Goal: Task Accomplishment & Management: Complete application form

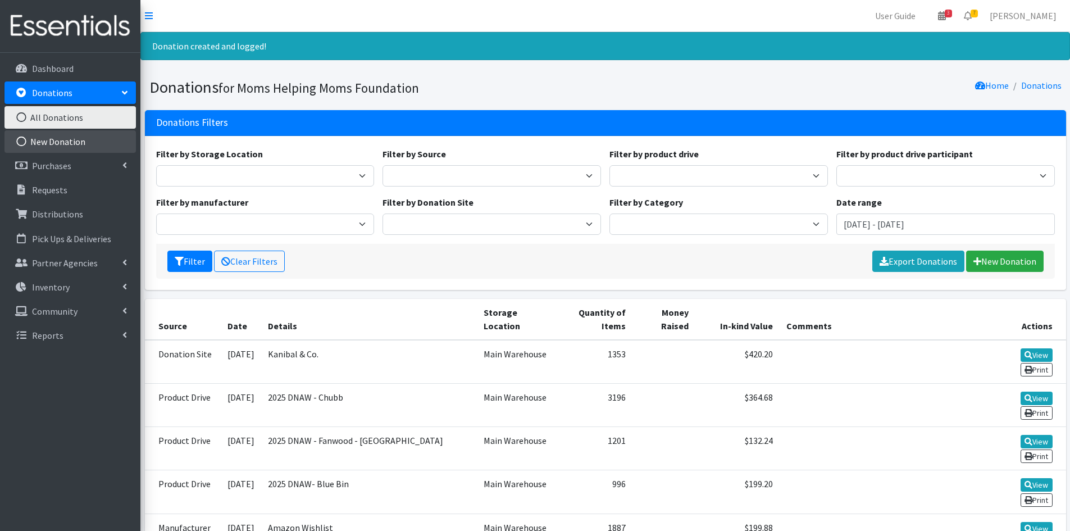
click at [53, 141] on link "New Donation" at bounding box center [69, 141] width 131 height 22
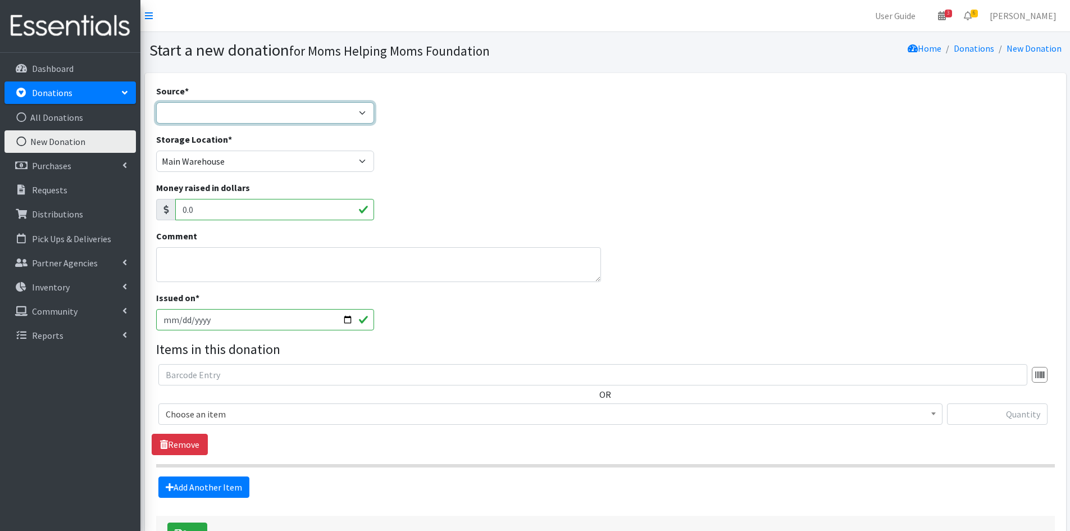
click at [363, 111] on select "Product Drive Manufacturer Donation Site Misc. Donation" at bounding box center [265, 112] width 218 height 21
select select "Misc. Donation"
click at [156, 102] on select "Product Drive Manufacturer Donation Site Misc. Donation" at bounding box center [265, 112] width 218 height 21
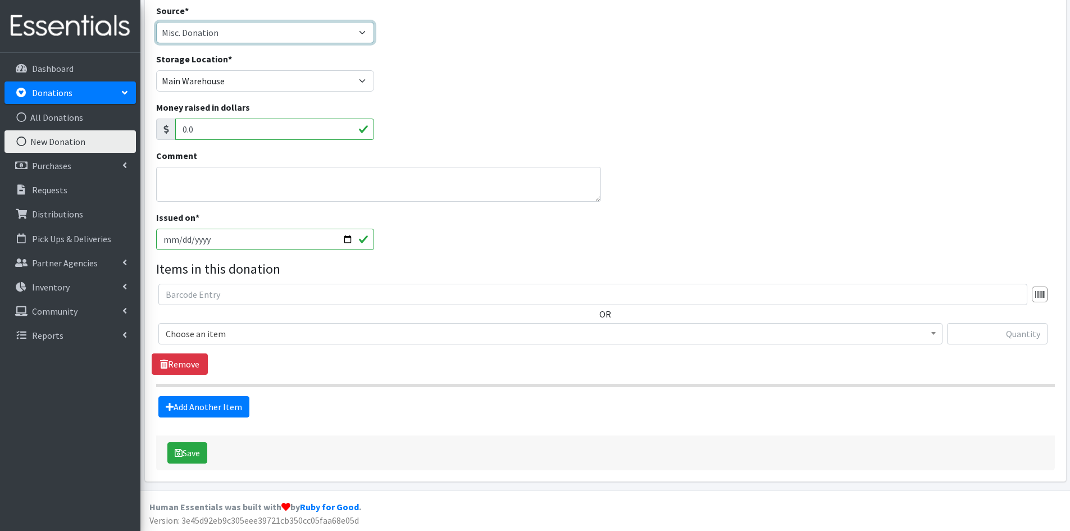
scroll to position [82, 0]
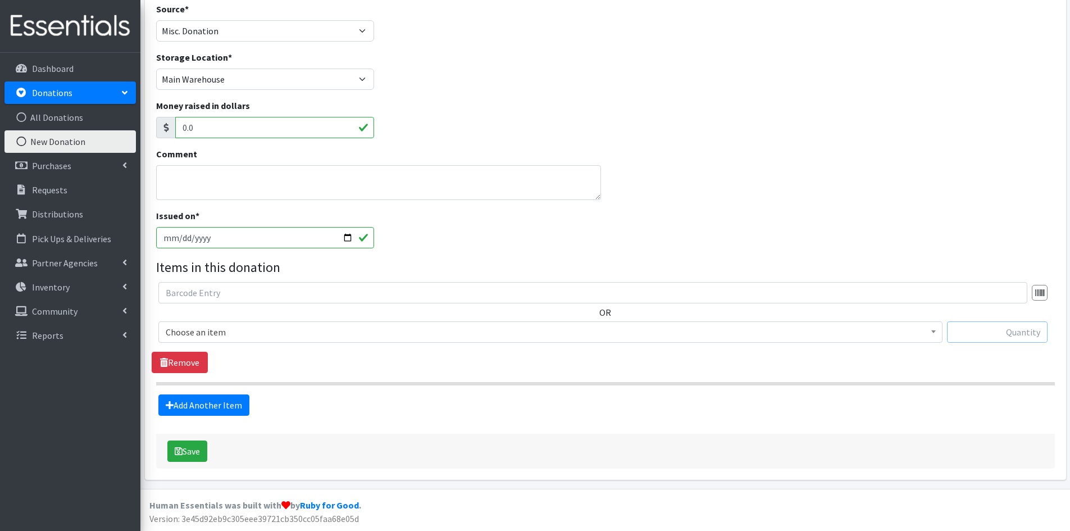
click at [971, 327] on input "text" at bounding box center [997, 331] width 100 height 21
type input "2"
click at [934, 330] on b at bounding box center [933, 331] width 4 height 3
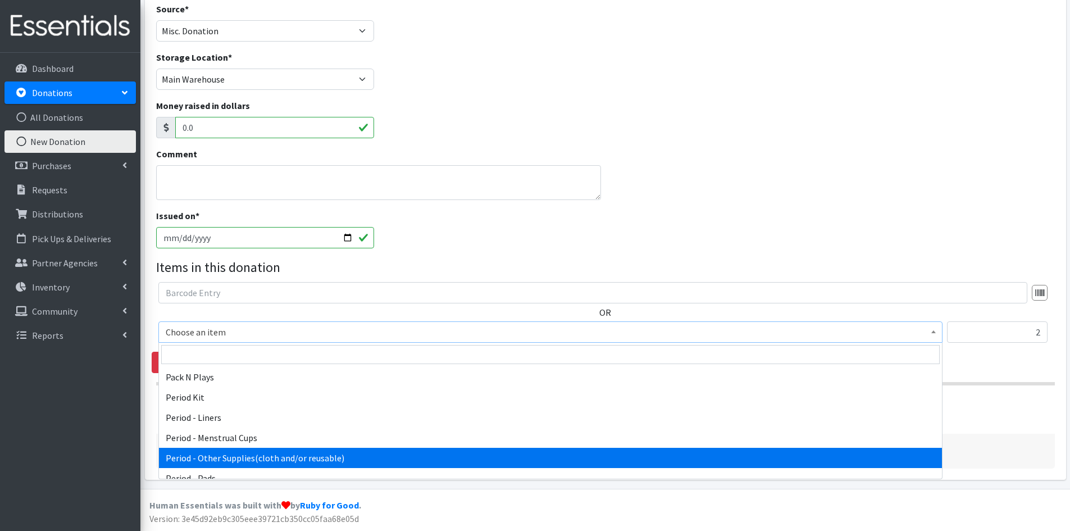
scroll to position [1684, 0]
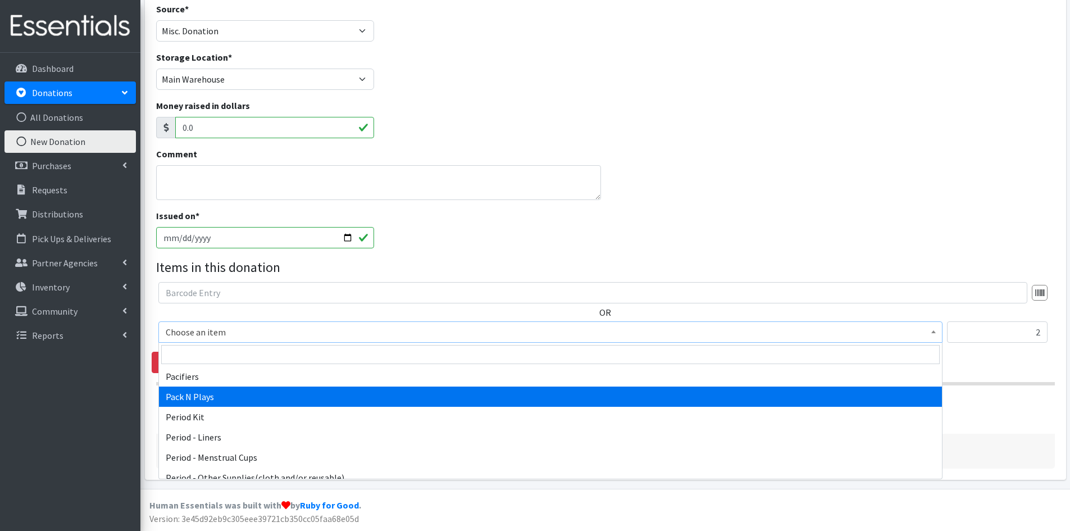
select select "1982"
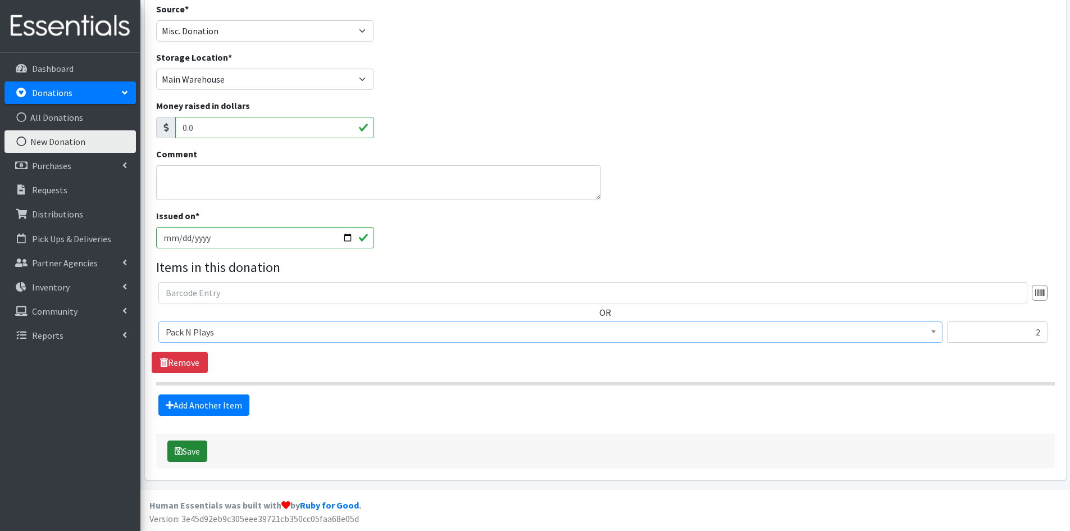
click at [188, 450] on button "Save" at bounding box center [187, 450] width 40 height 21
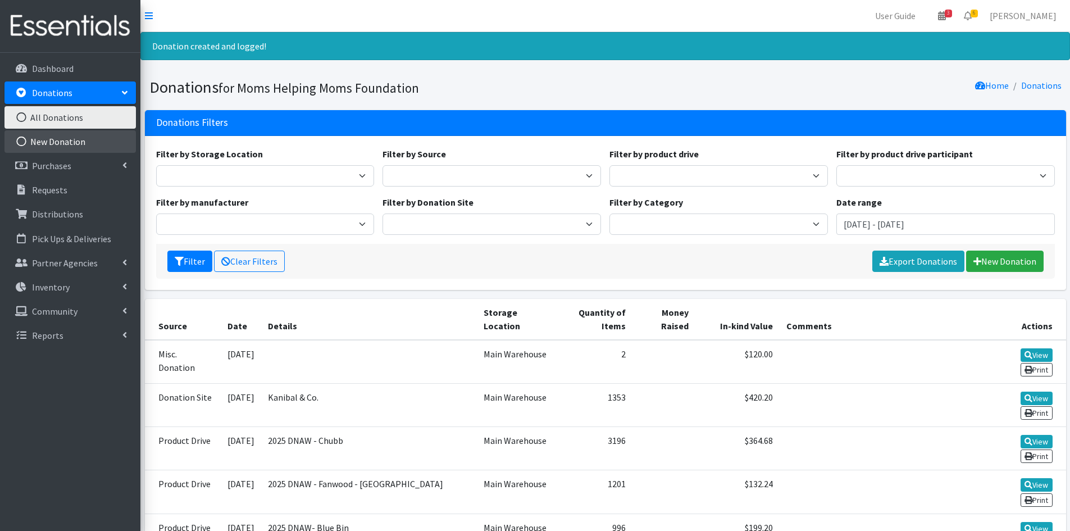
click at [46, 138] on link "New Donation" at bounding box center [69, 141] width 131 height 22
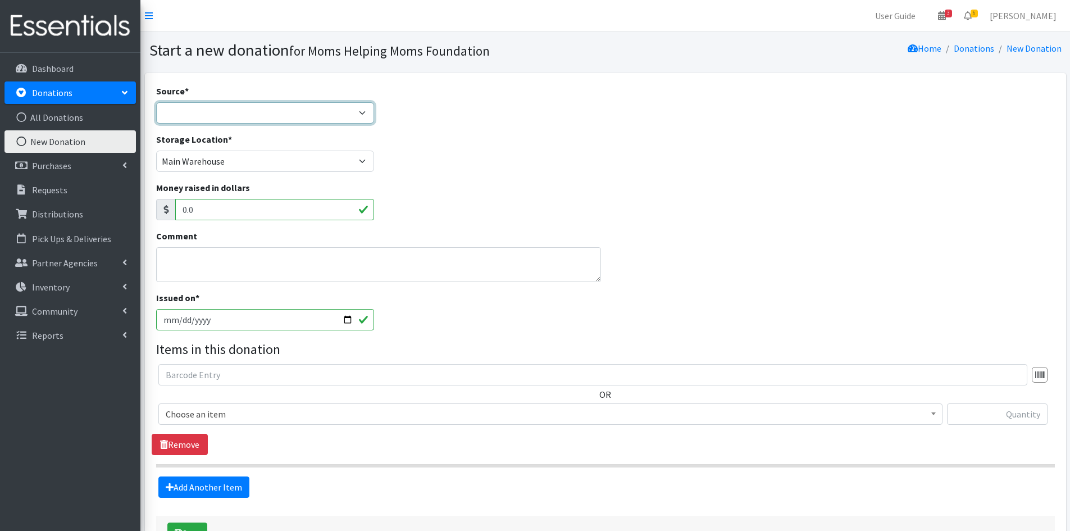
click at [365, 109] on select "Product Drive Manufacturer Donation Site Misc. Donation" at bounding box center [265, 112] width 218 height 21
select select "Product Drive"
click at [156, 102] on select "Product Drive Manufacturer Donation Site Misc. Donation" at bounding box center [265, 112] width 218 height 21
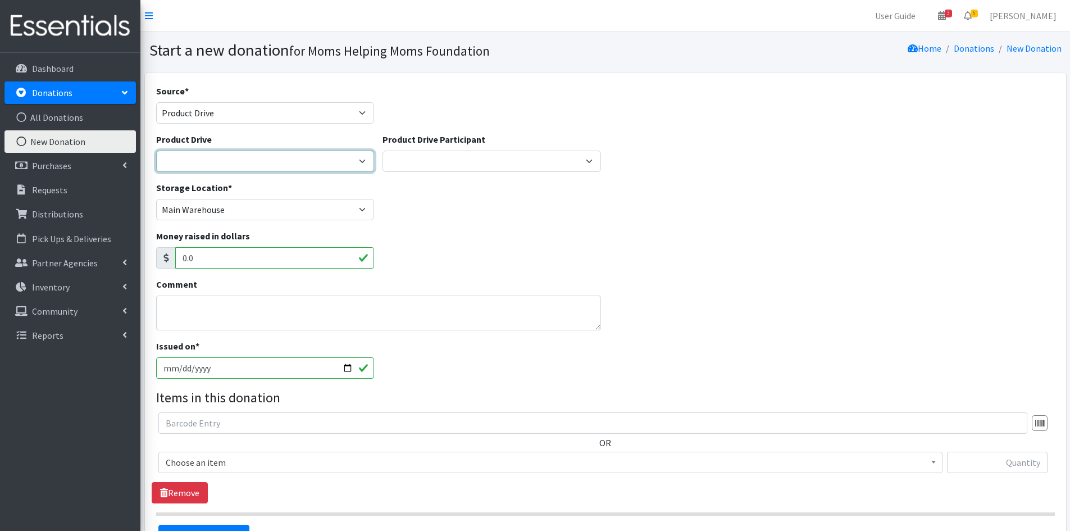
click at [362, 162] on select "2012 MOTHER'S DAY Zeta Phi Beta Sorority (virtual) 2021 HOLIDAY DRIVE AWR Week …" at bounding box center [265, 160] width 218 height 21
select select "3497"
click at [156, 150] on select "2012 MOTHER'S DAY Zeta Phi Beta Sorority (virtual) 2021 HOLIDAY DRIVE AWR Week …" at bounding box center [265, 160] width 218 height 21
click at [981, 461] on input "text" at bounding box center [997, 461] width 100 height 21
type input "81"
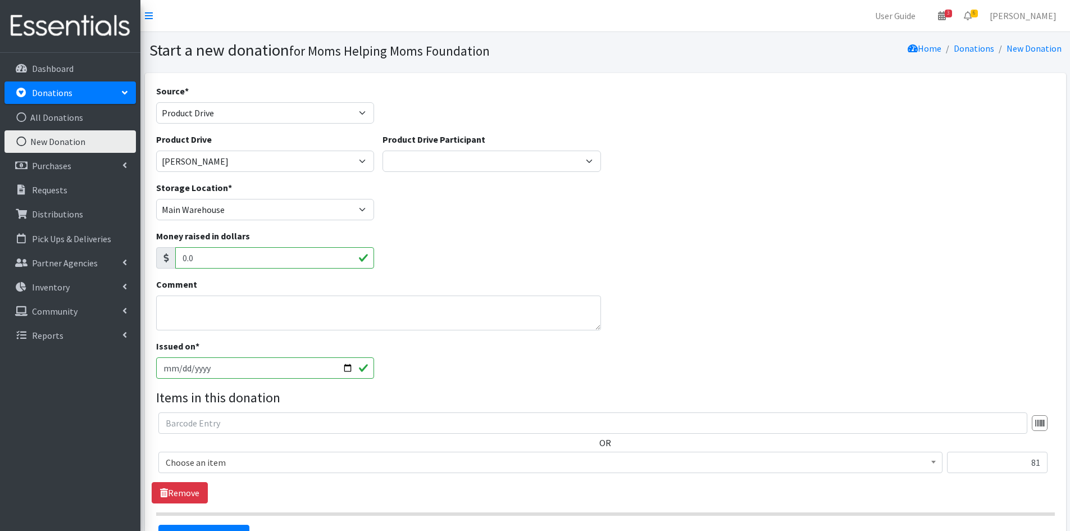
click at [933, 464] on span at bounding box center [932, 460] width 11 height 17
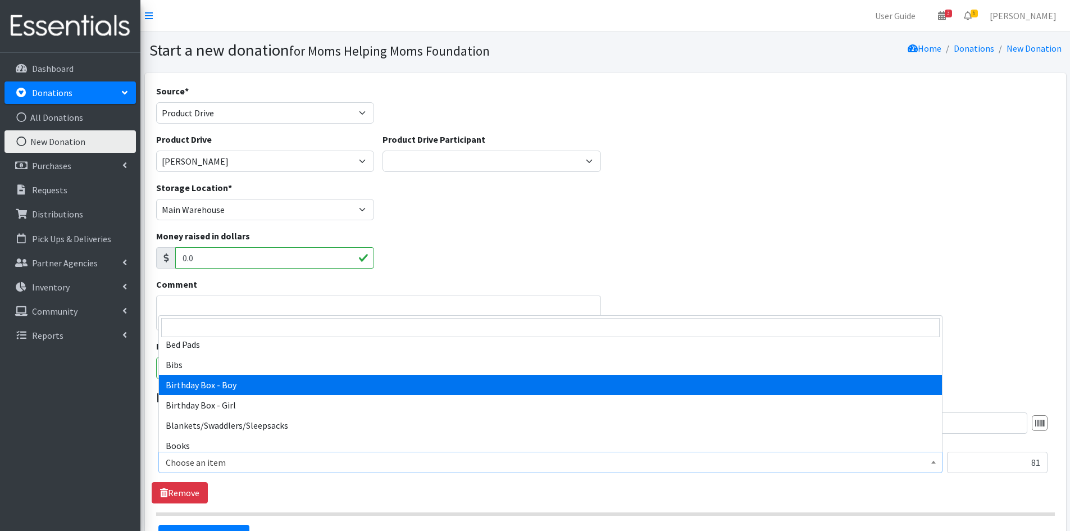
scroll to position [112, 0]
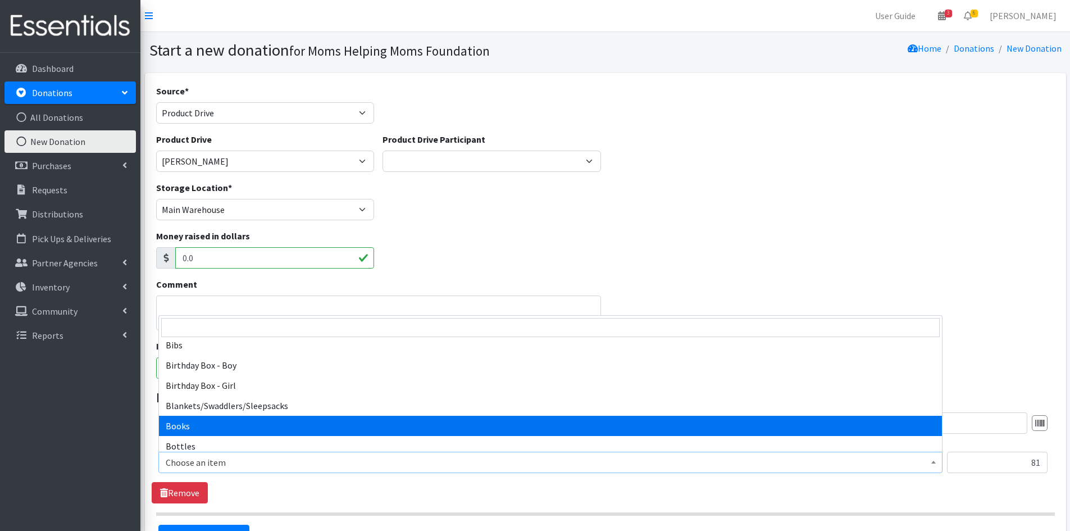
select select "1947"
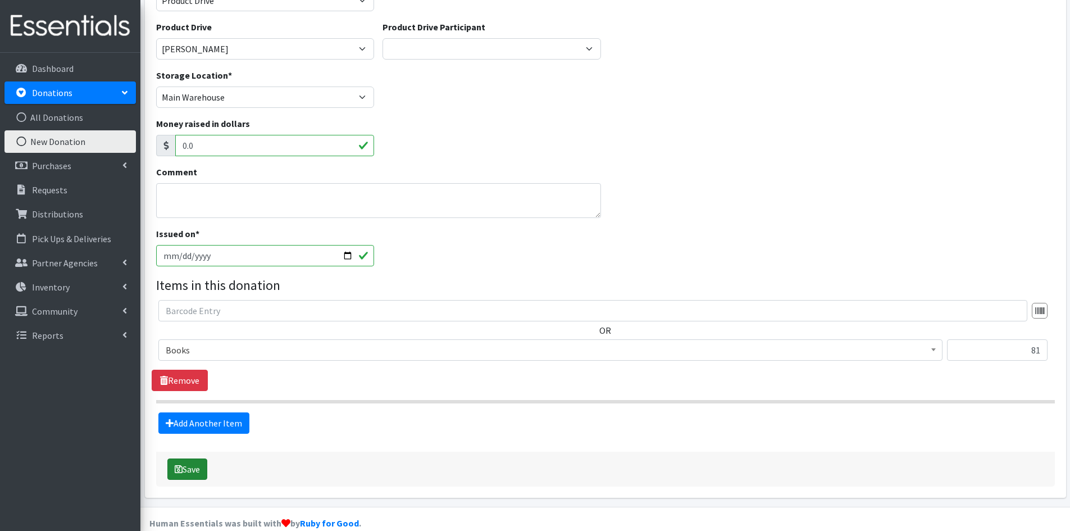
click at [192, 466] on button "Save" at bounding box center [187, 468] width 40 height 21
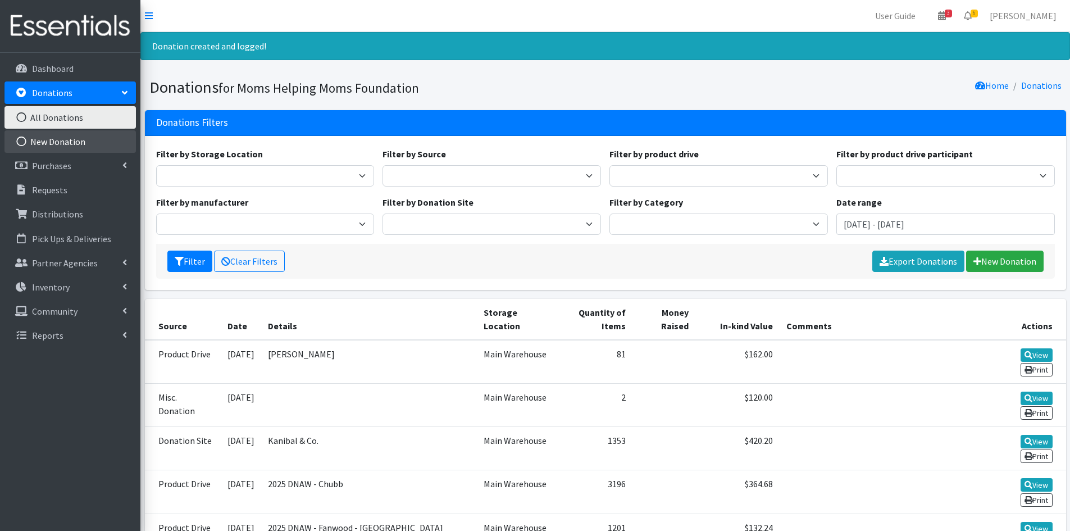
click at [68, 138] on link "New Donation" at bounding box center [69, 141] width 131 height 22
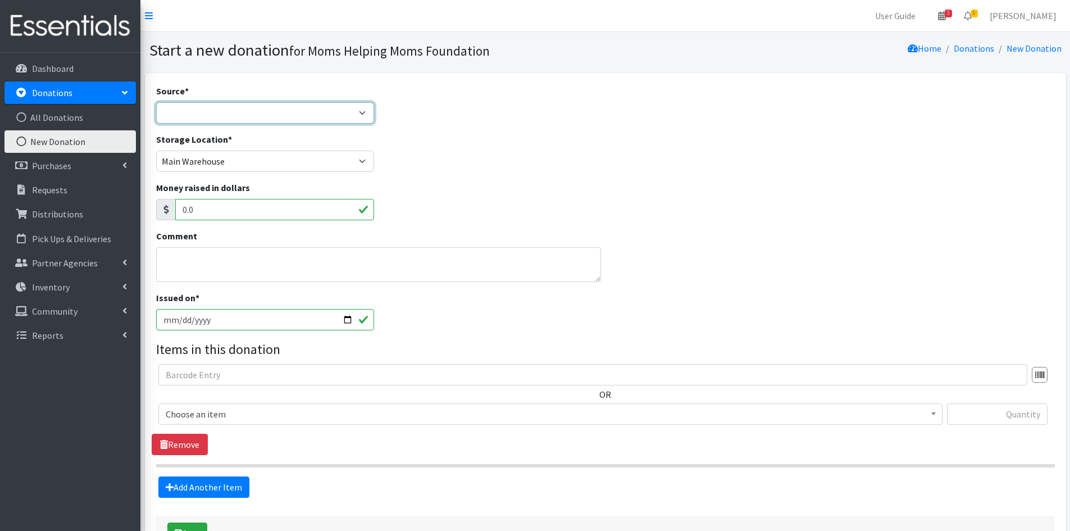
click at [361, 108] on select "Product Drive Manufacturer Donation Site Misc. Donation" at bounding box center [265, 112] width 218 height 21
select select "Manufacturer"
click at [156, 102] on select "Product Drive Manufacturer Donation Site Misc. Donation" at bounding box center [265, 112] width 218 height 21
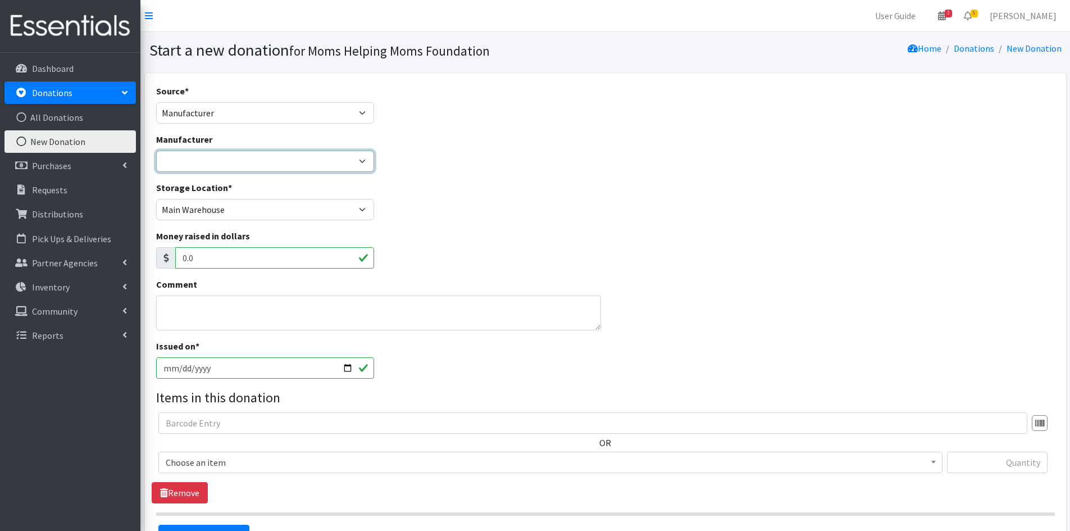
click at [365, 163] on select "Alliance for Period Supplies Amazon Wishlist Baby2Baby Birthday Box Bridges of …" at bounding box center [265, 160] width 218 height 21
select select "273"
click at [156, 150] on select "Alliance for Period Supplies Amazon Wishlist Baby2Baby Birthday Box Bridges of …" at bounding box center [265, 160] width 218 height 21
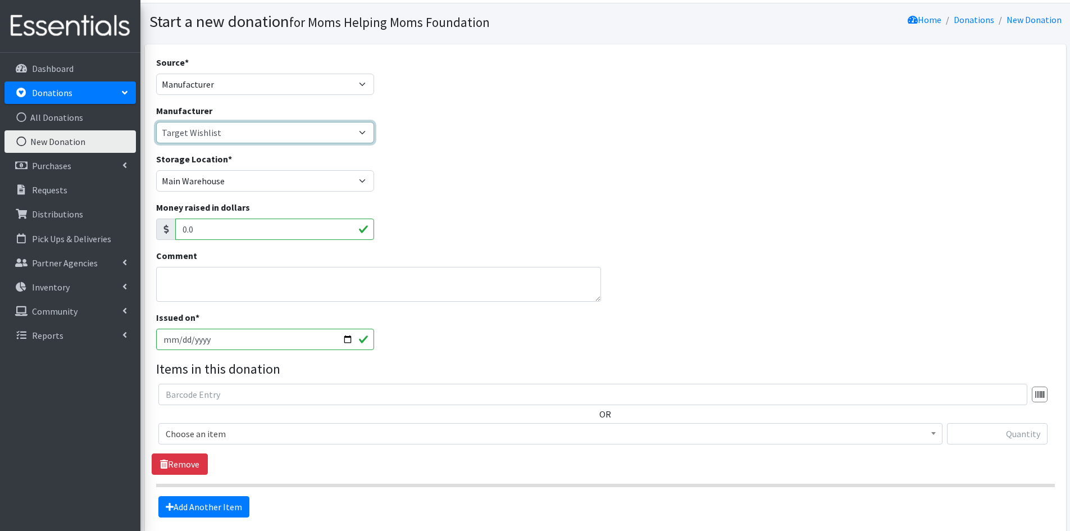
scroll to position [56, 0]
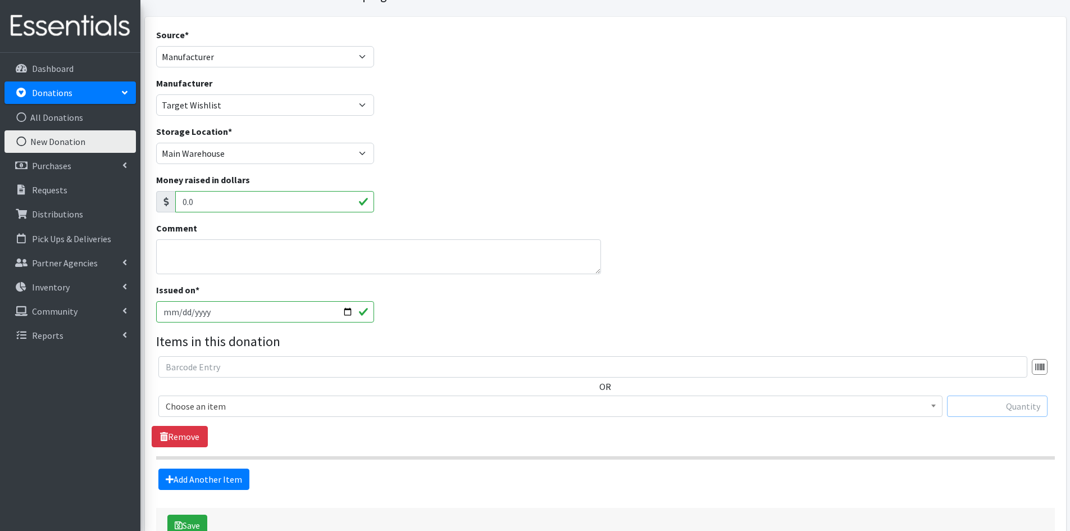
click at [985, 403] on input "text" at bounding box center [997, 405] width 100 height 21
type input "162"
click at [931, 404] on span at bounding box center [932, 404] width 11 height 17
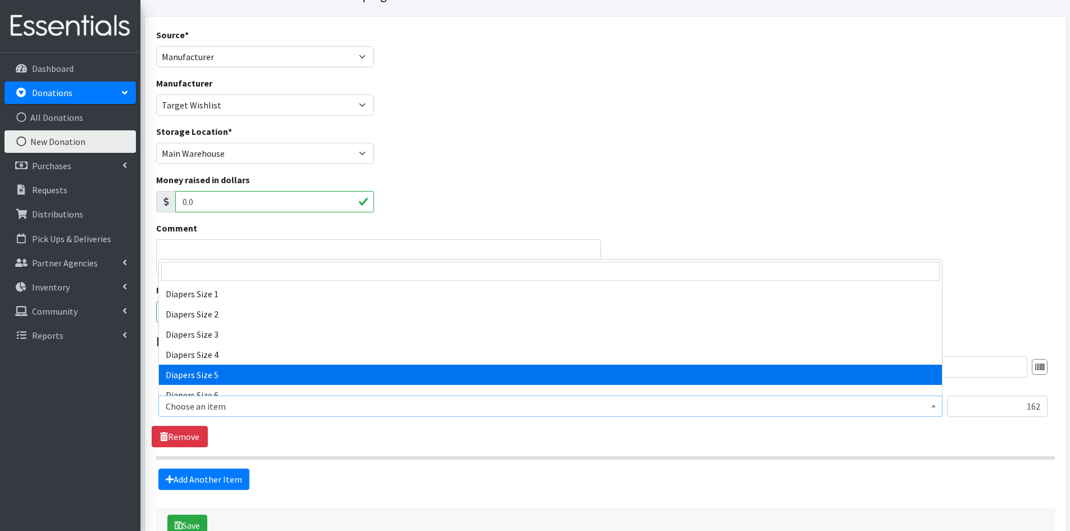
scroll to position [1179, 0]
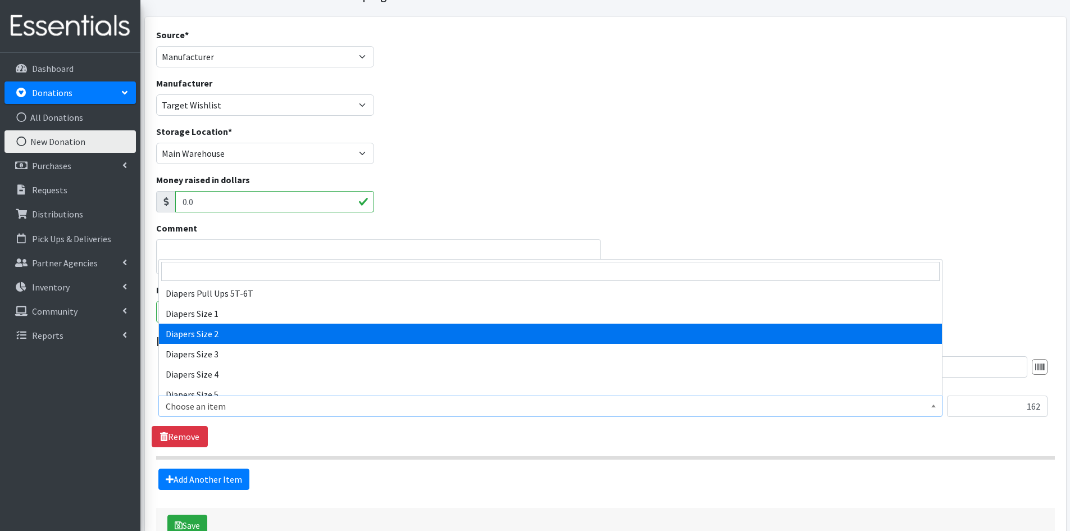
select select "1965"
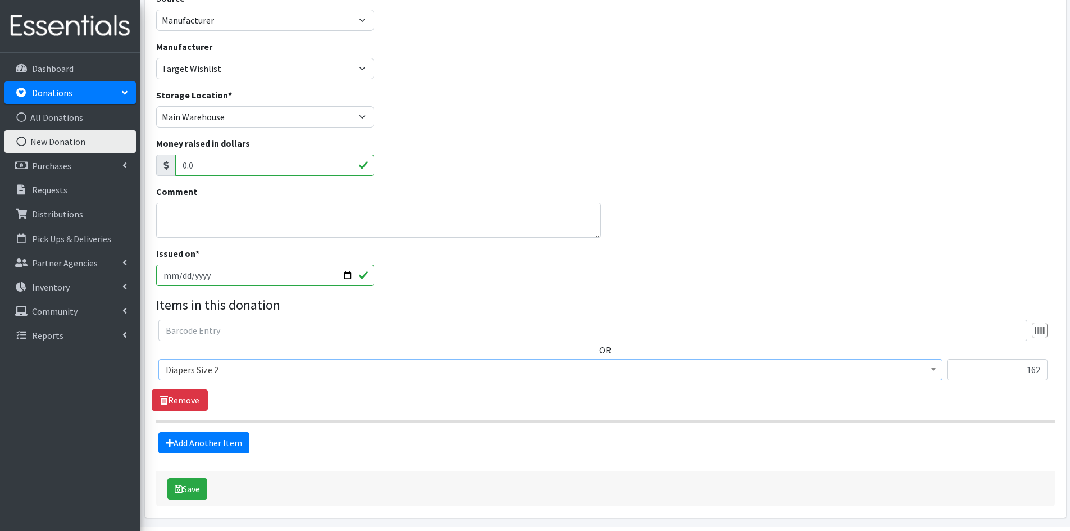
scroll to position [112, 0]
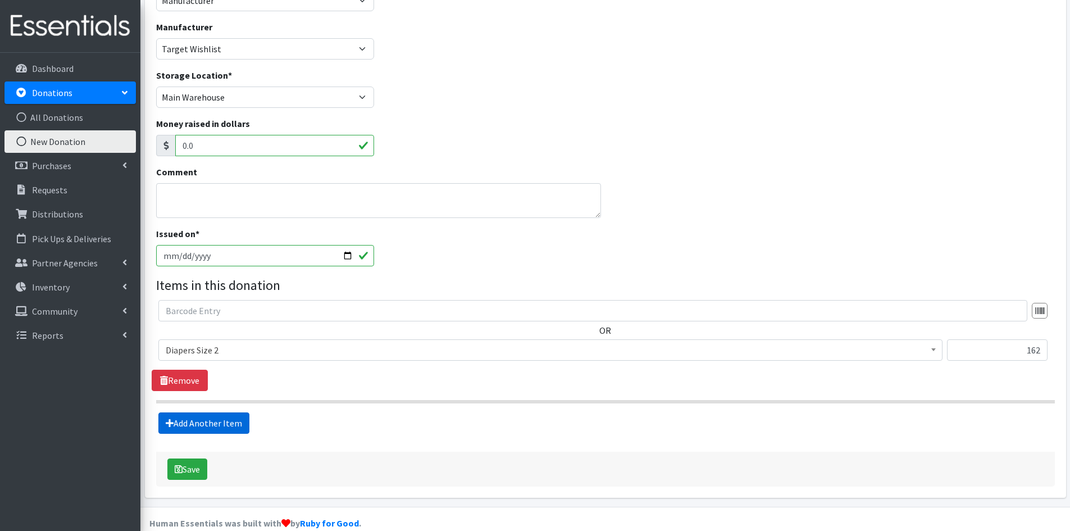
click at [201, 424] on link "Add Another Item" at bounding box center [203, 422] width 91 height 21
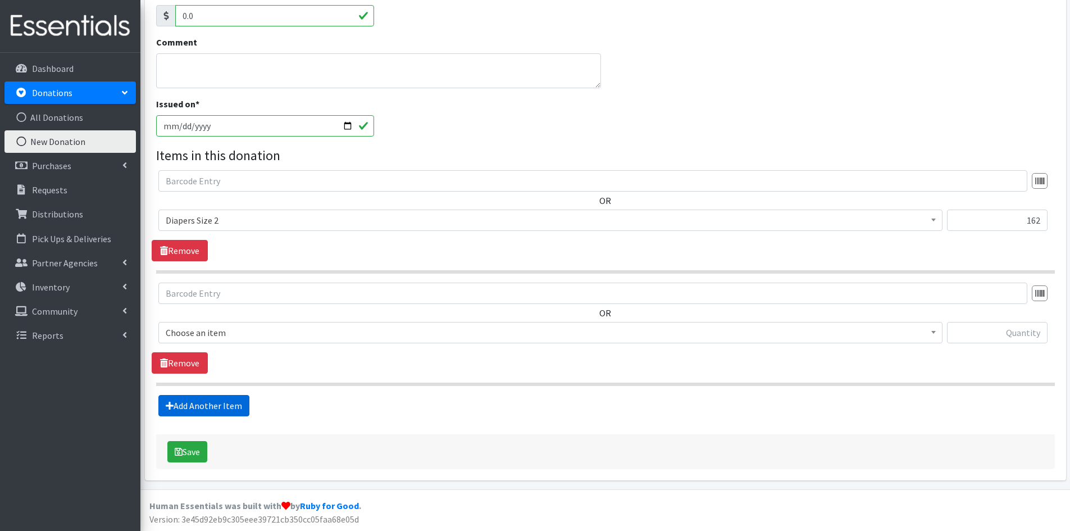
scroll to position [243, 0]
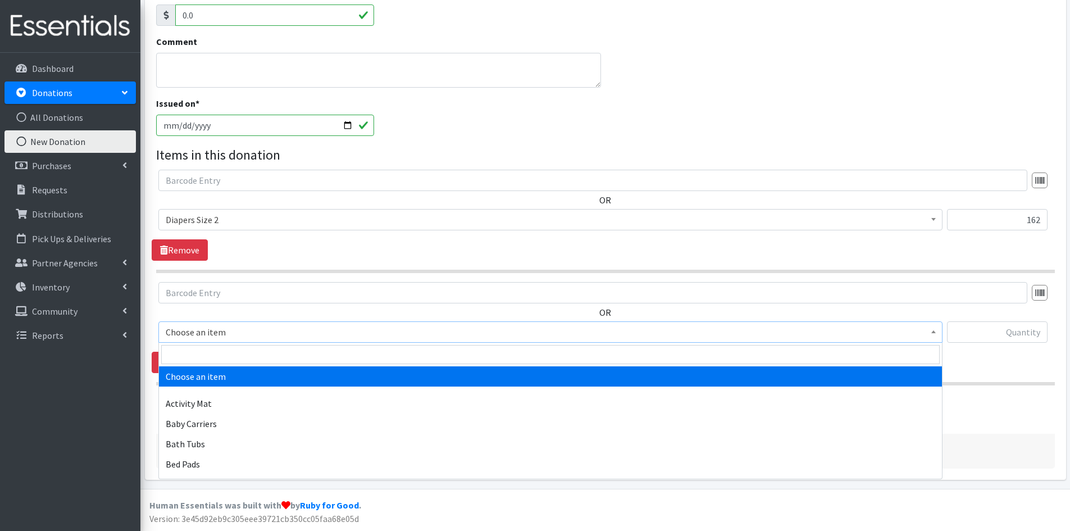
click at [933, 332] on b at bounding box center [933, 331] width 4 height 3
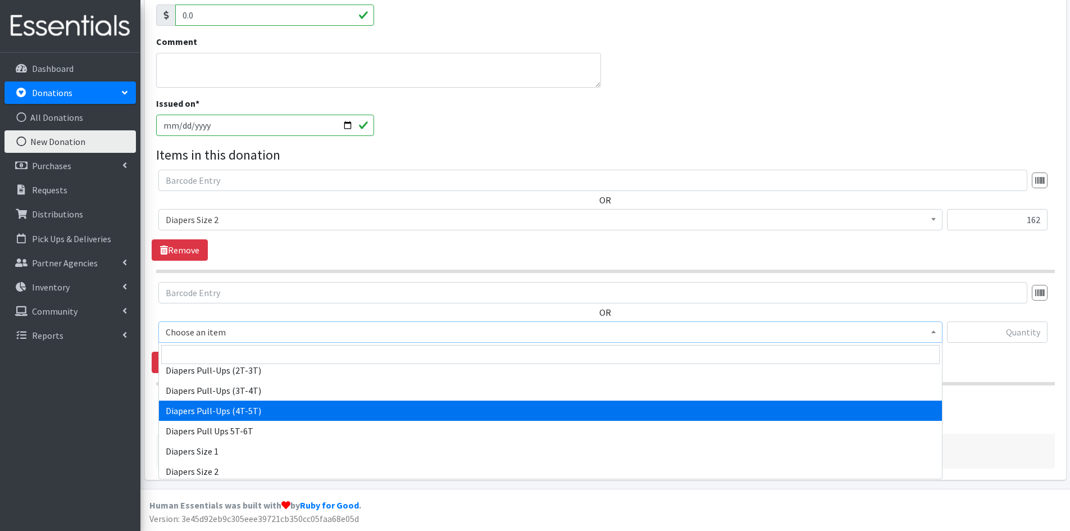
scroll to position [1235, 0]
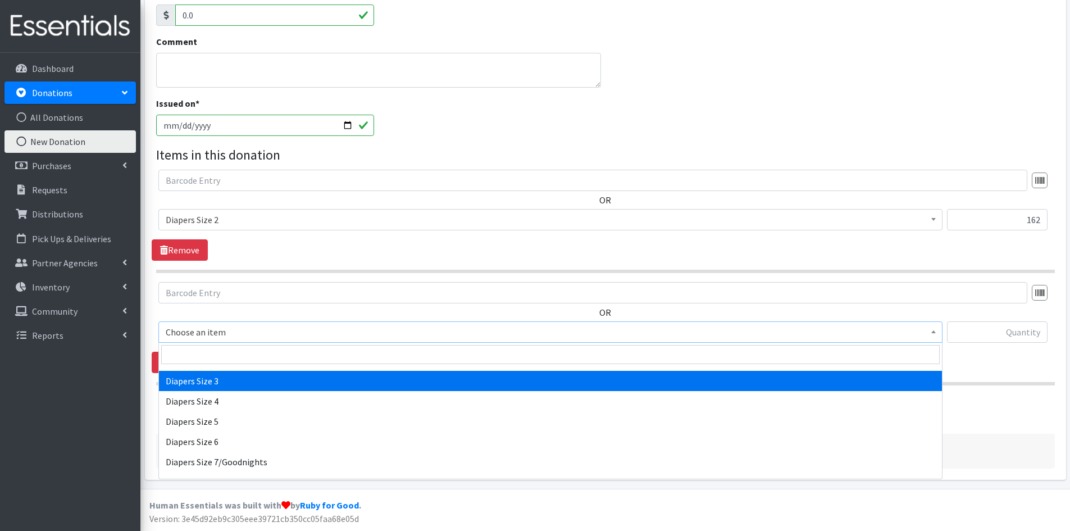
select select "1966"
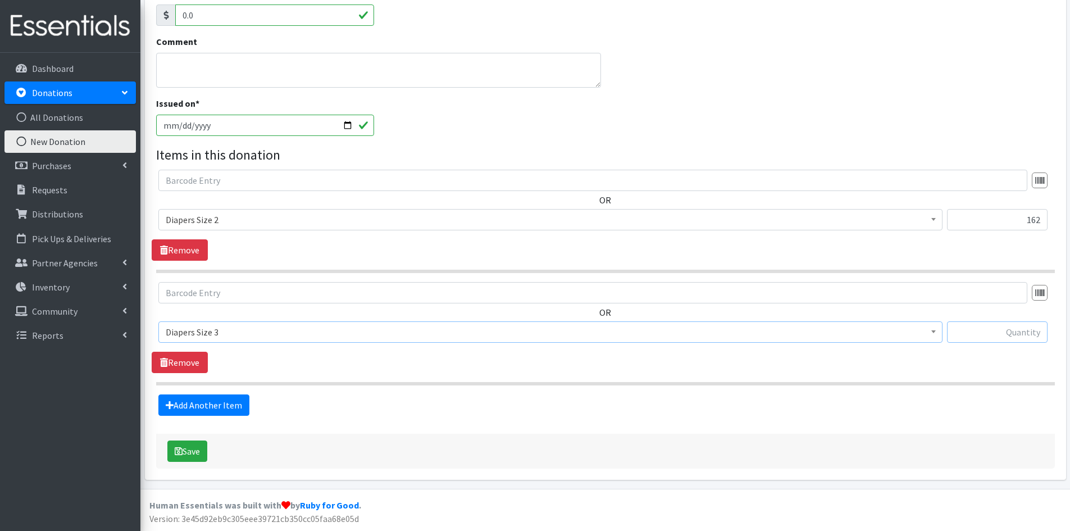
click at [995, 335] on input "text" at bounding box center [997, 331] width 100 height 21
type input "148"
click at [200, 405] on link "Add Another Item" at bounding box center [203, 404] width 91 height 21
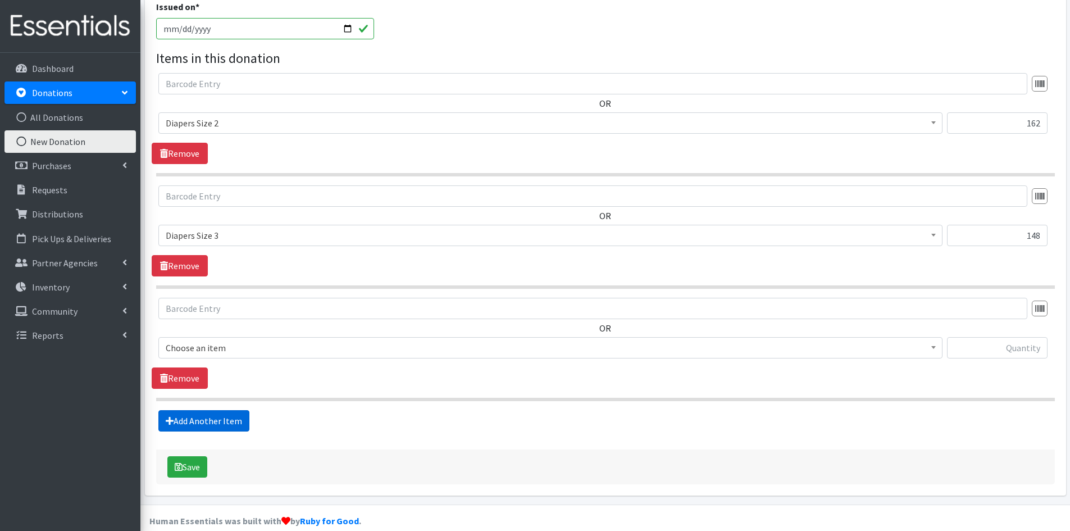
scroll to position [355, 0]
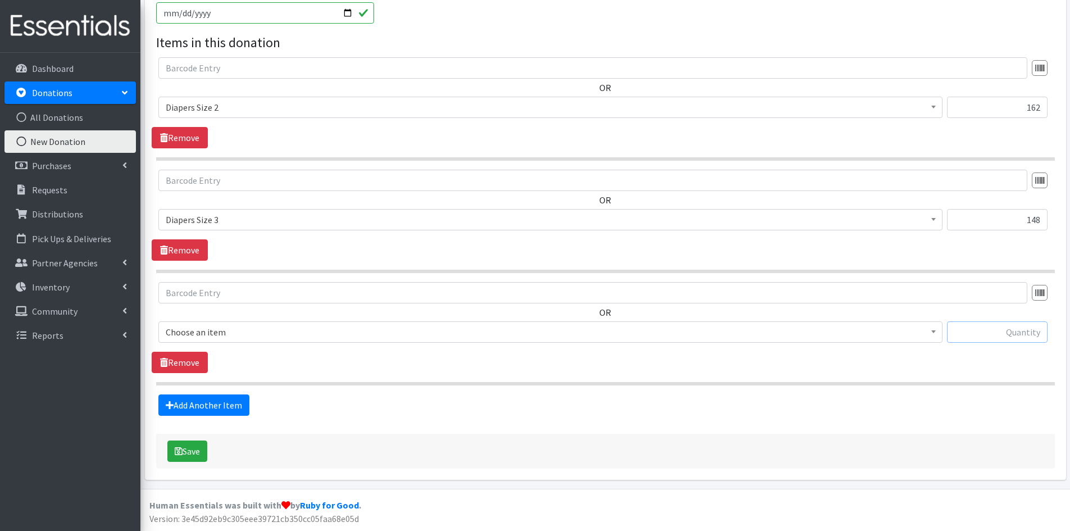
click at [985, 327] on input "text" at bounding box center [997, 331] width 100 height 21
type input "132"
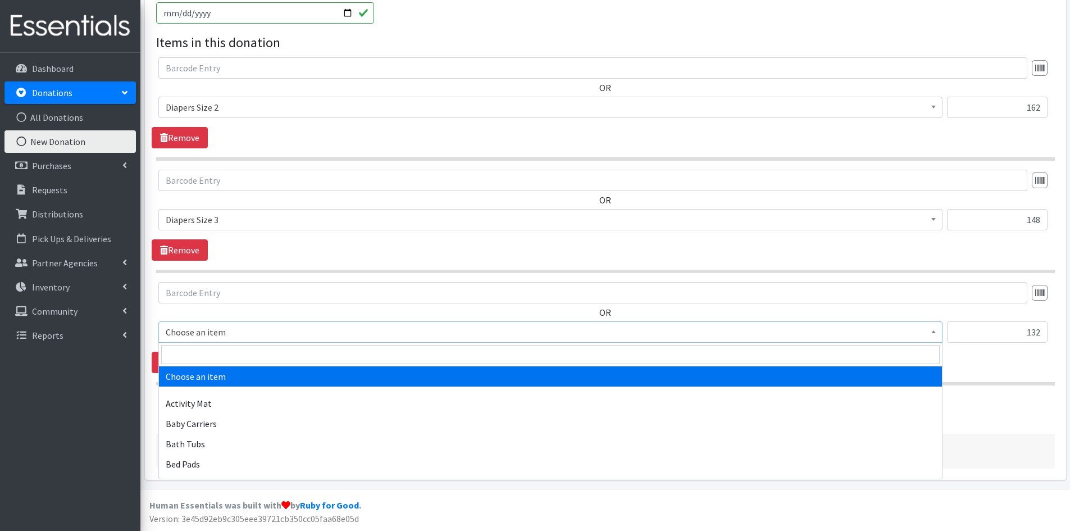
click at [933, 332] on b at bounding box center [933, 331] width 4 height 3
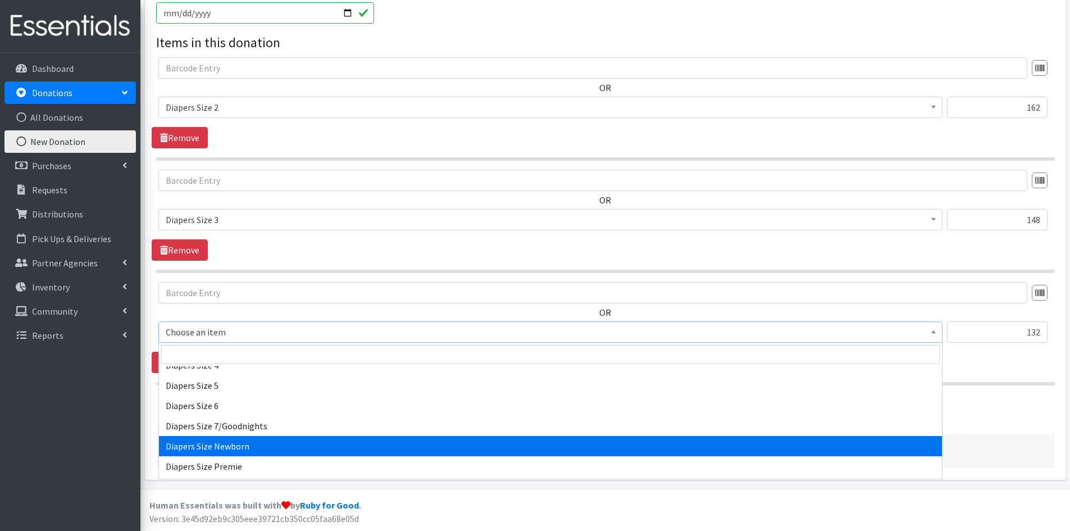
scroll to position [1235, 0]
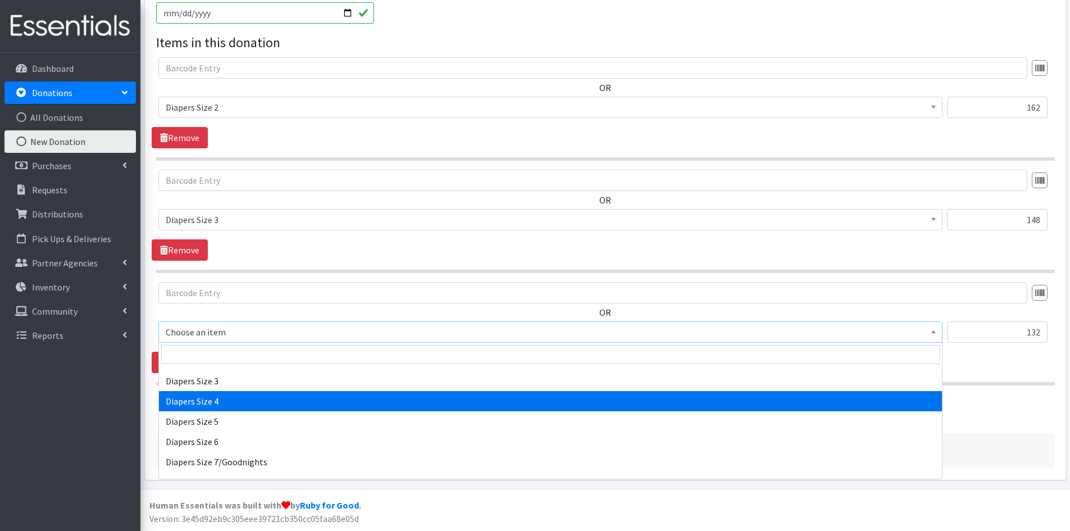
select select "1967"
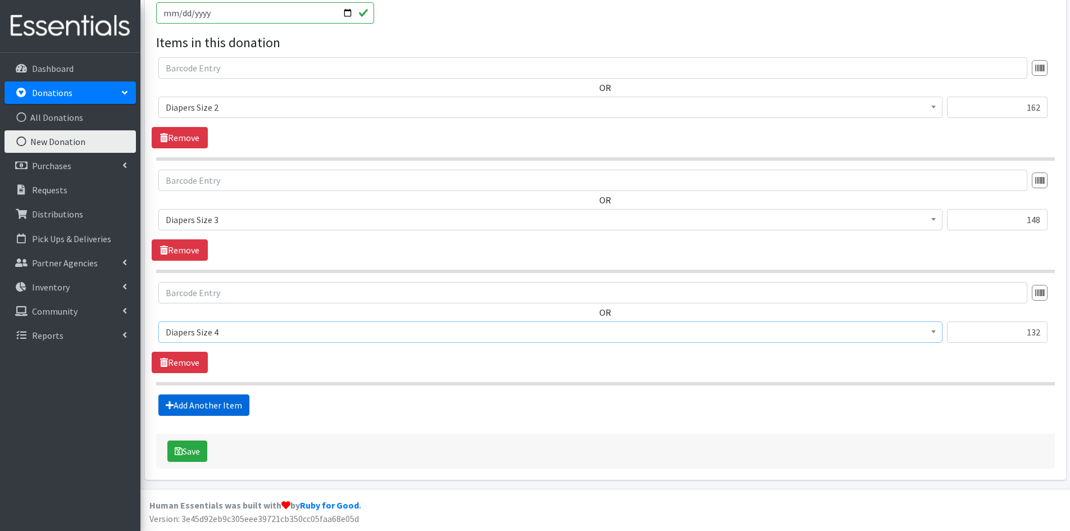
click at [225, 405] on link "Add Another Item" at bounding box center [203, 404] width 91 height 21
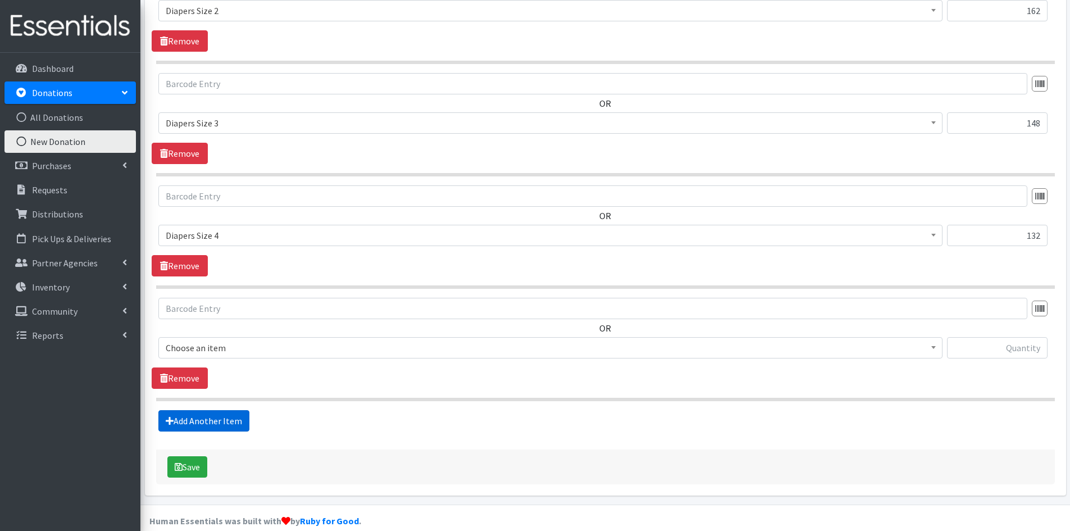
scroll to position [467, 0]
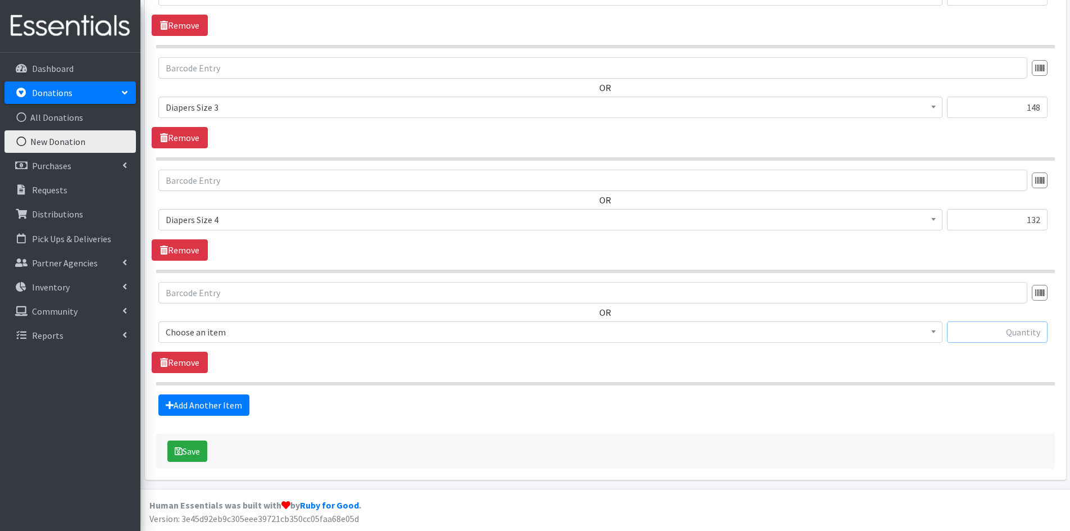
click at [1007, 333] on input "text" at bounding box center [997, 331] width 100 height 21
type input "112"
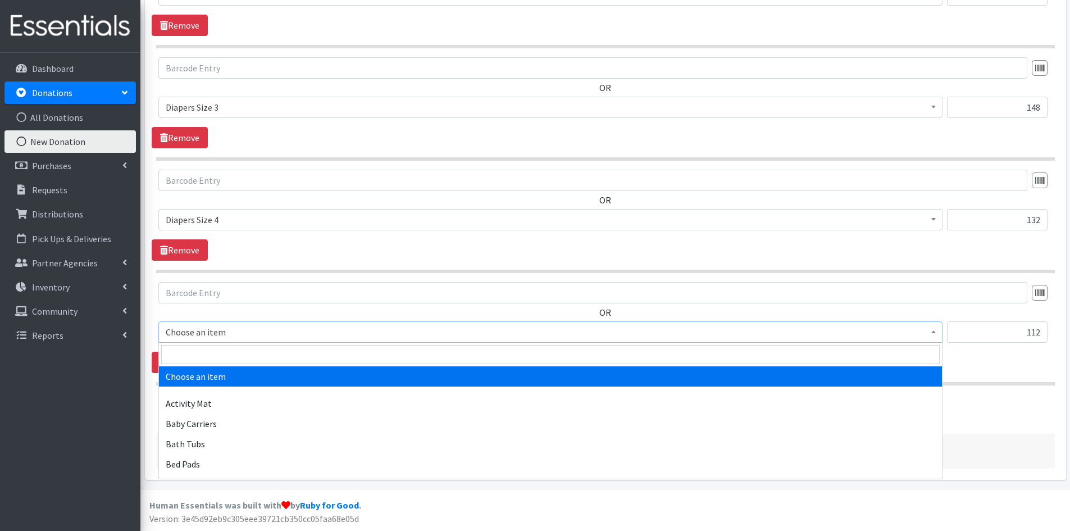
click at [936, 332] on span at bounding box center [932, 330] width 11 height 17
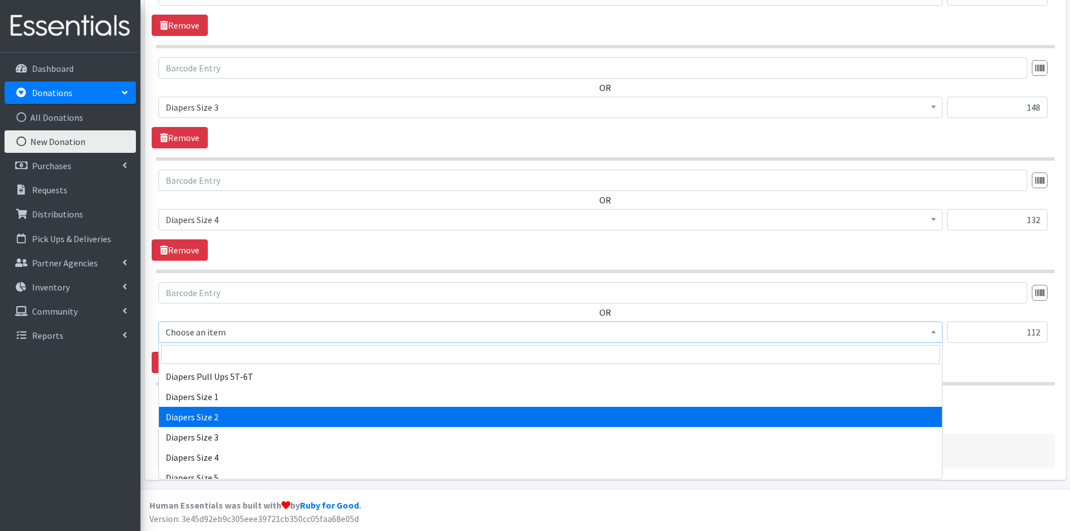
scroll to position [1235, 0]
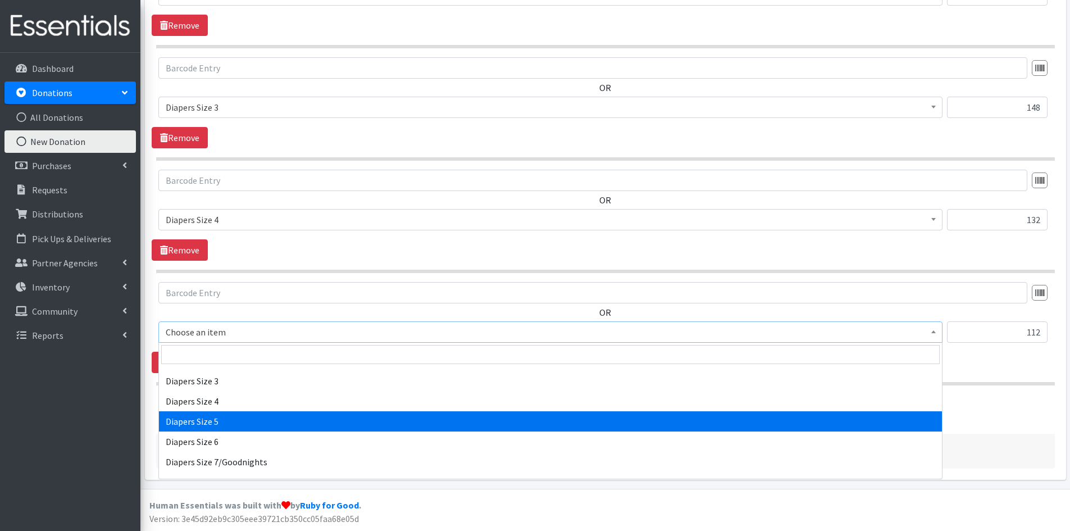
select select "1968"
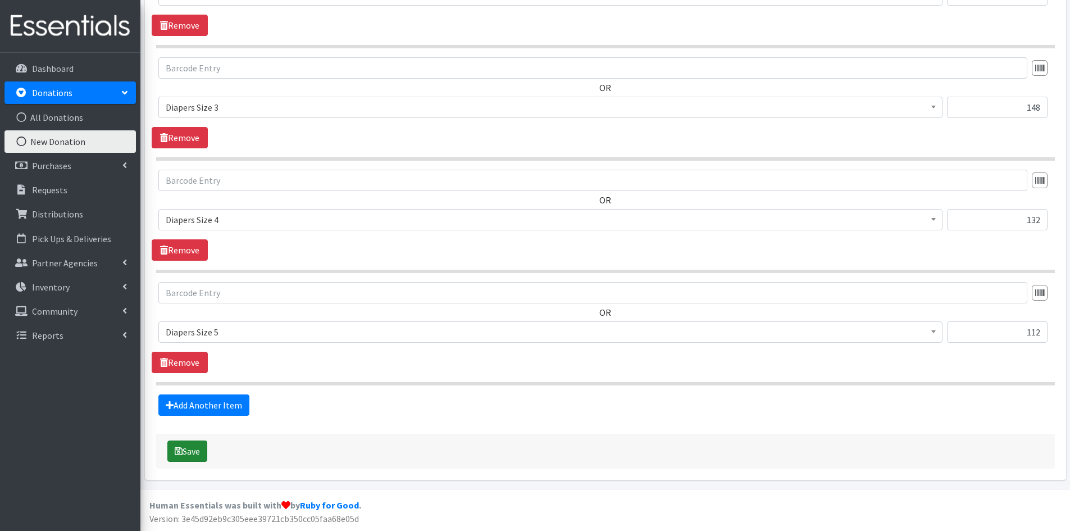
click at [185, 452] on button "Save" at bounding box center [187, 450] width 40 height 21
